Goal: Task Accomplishment & Management: Manage account settings

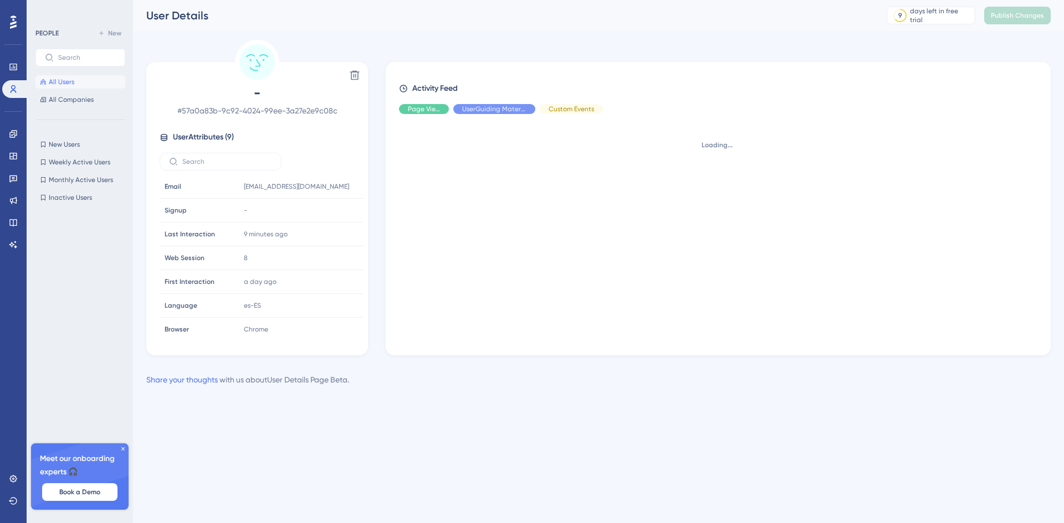
click at [56, 81] on span "All Users" at bounding box center [61, 82] width 25 height 9
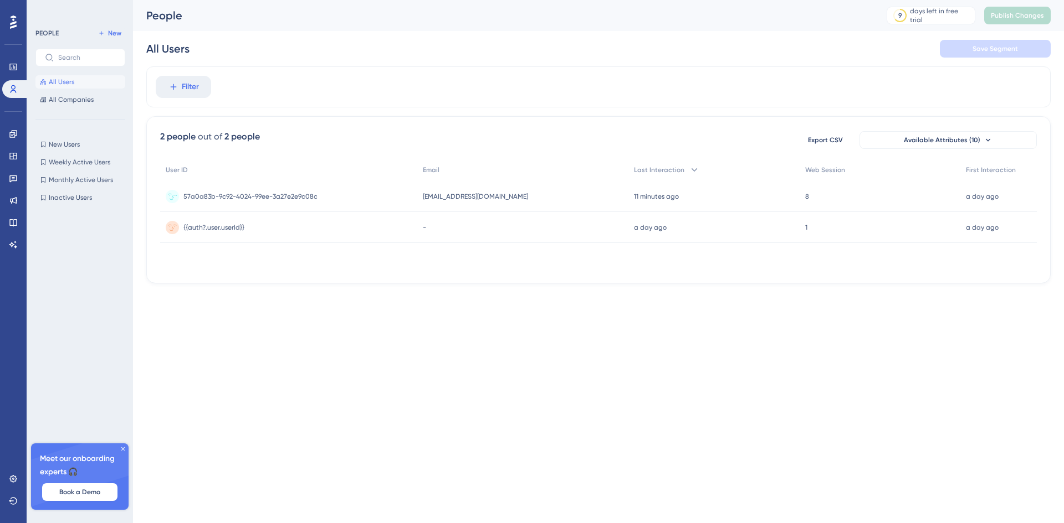
click at [586, 192] on div "jjordan@zivianhealth.com jjordan@zivianhealth.com" at bounding box center [522, 196] width 211 height 31
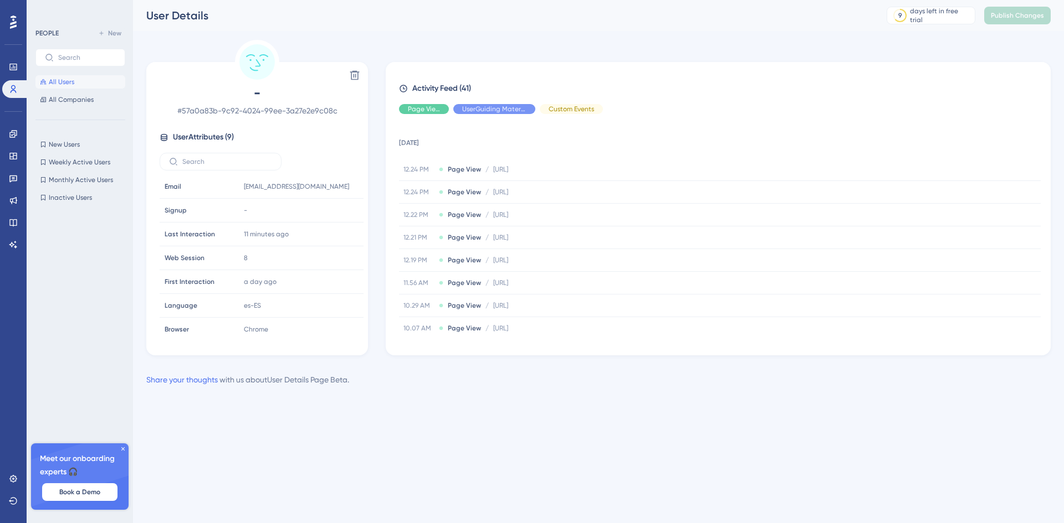
click at [68, 82] on span "All Users" at bounding box center [61, 82] width 25 height 9
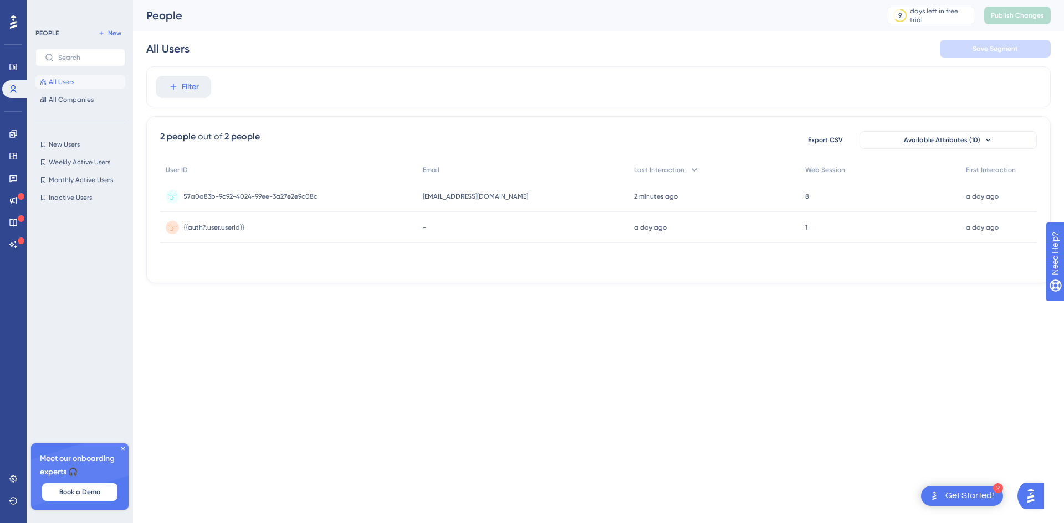
click at [543, 213] on div "-" at bounding box center [522, 227] width 211 height 31
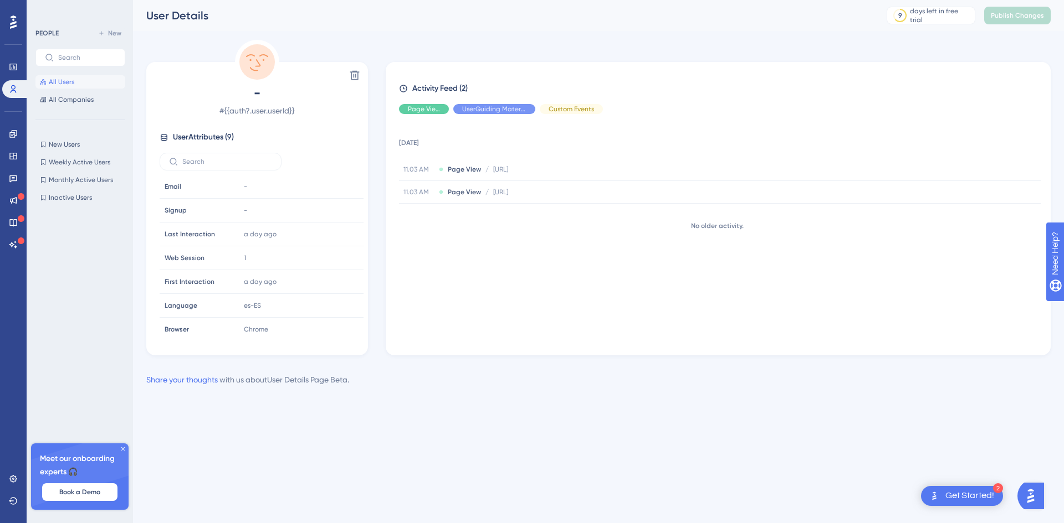
click at [73, 80] on span "All Users" at bounding box center [61, 82] width 25 height 9
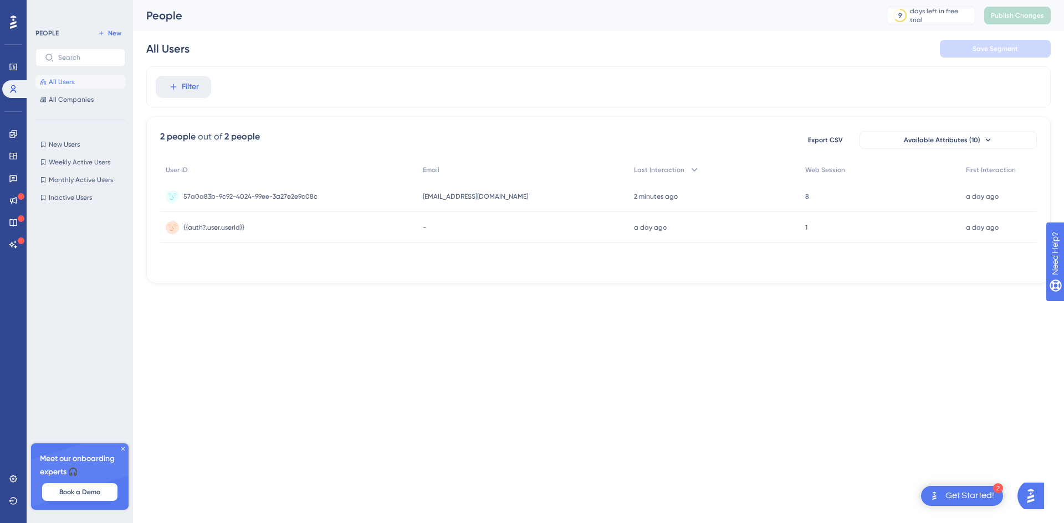
click at [252, 196] on span "57a0a83b-9c92-4024-99ee-3a27e2e9c08c" at bounding box center [250, 196] width 134 height 9
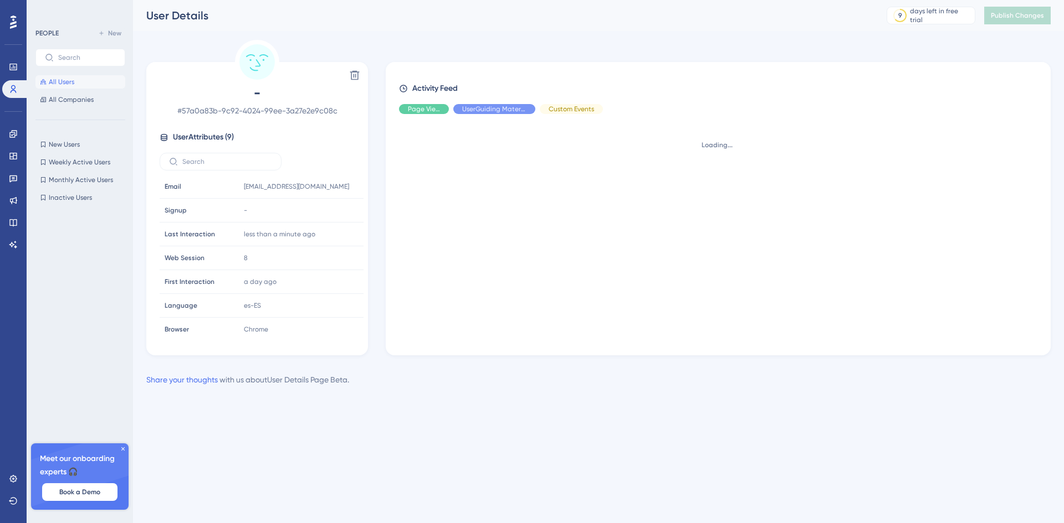
drag, startPoint x: 0, startPoint y: 0, endPoint x: 63, endPoint y: 84, distance: 104.9
click at [63, 84] on span "All Users" at bounding box center [61, 82] width 25 height 9
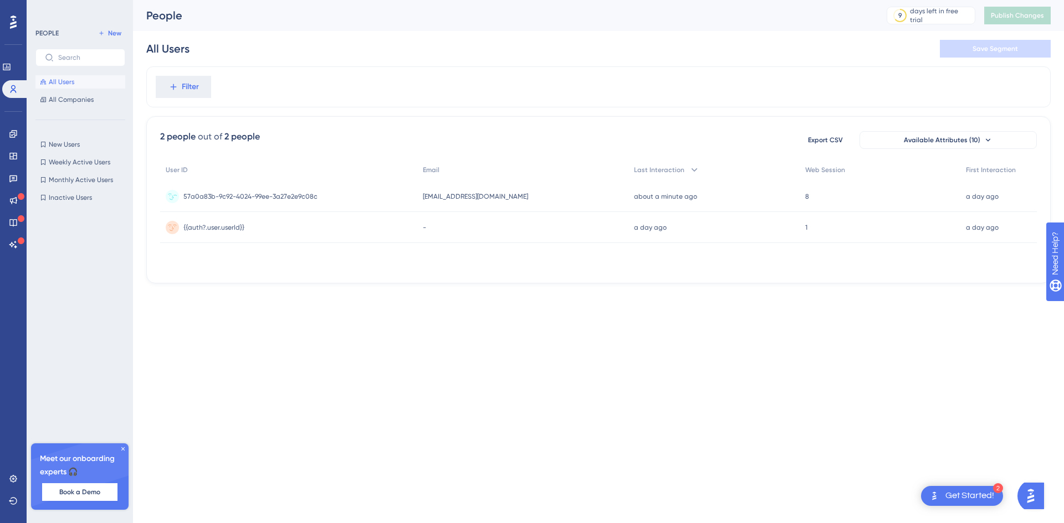
click at [445, 199] on span "[EMAIL_ADDRESS][DOMAIN_NAME]" at bounding box center [475, 196] width 105 height 9
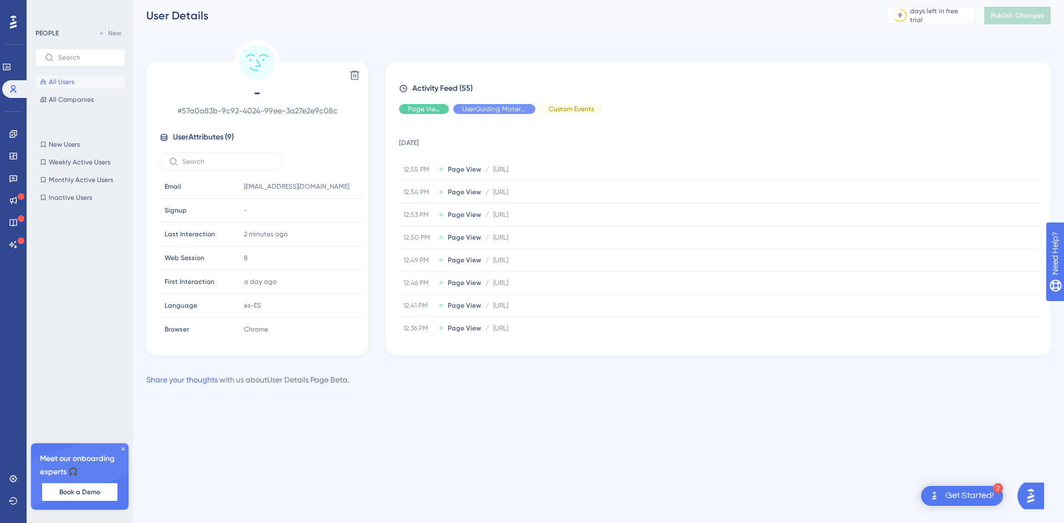
click at [51, 86] on button "All Users" at bounding box center [80, 81] width 90 height 13
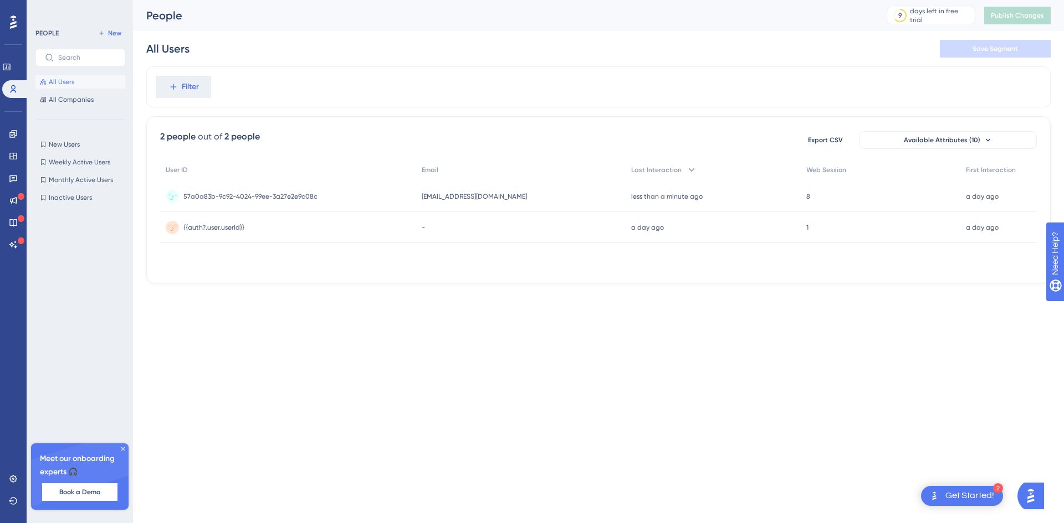
click at [651, 201] on div "less than a minute ago [DATE] 12:58" at bounding box center [713, 196] width 176 height 31
